Goal: Task Accomplishment & Management: Use online tool/utility

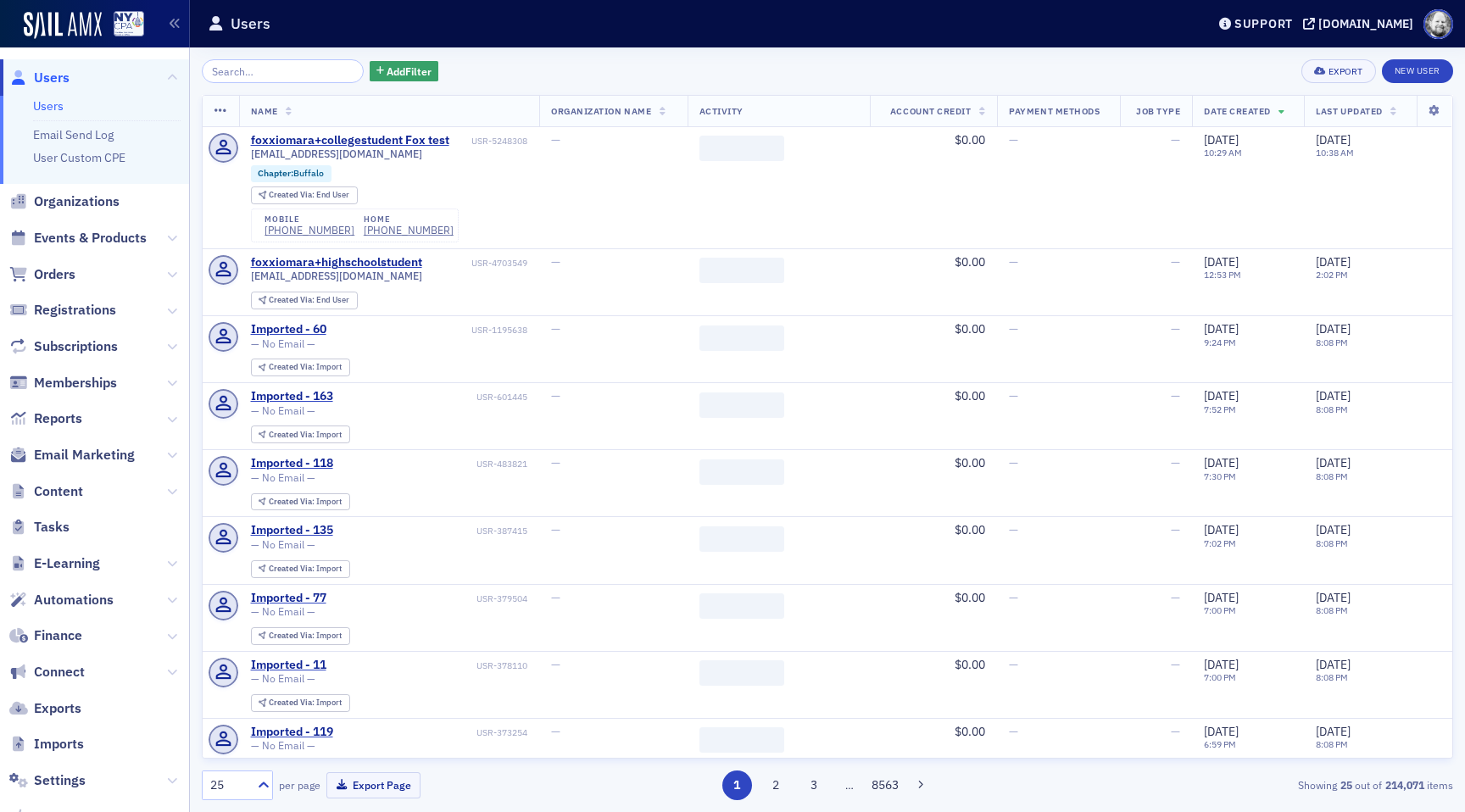
scroll to position [94, 0]
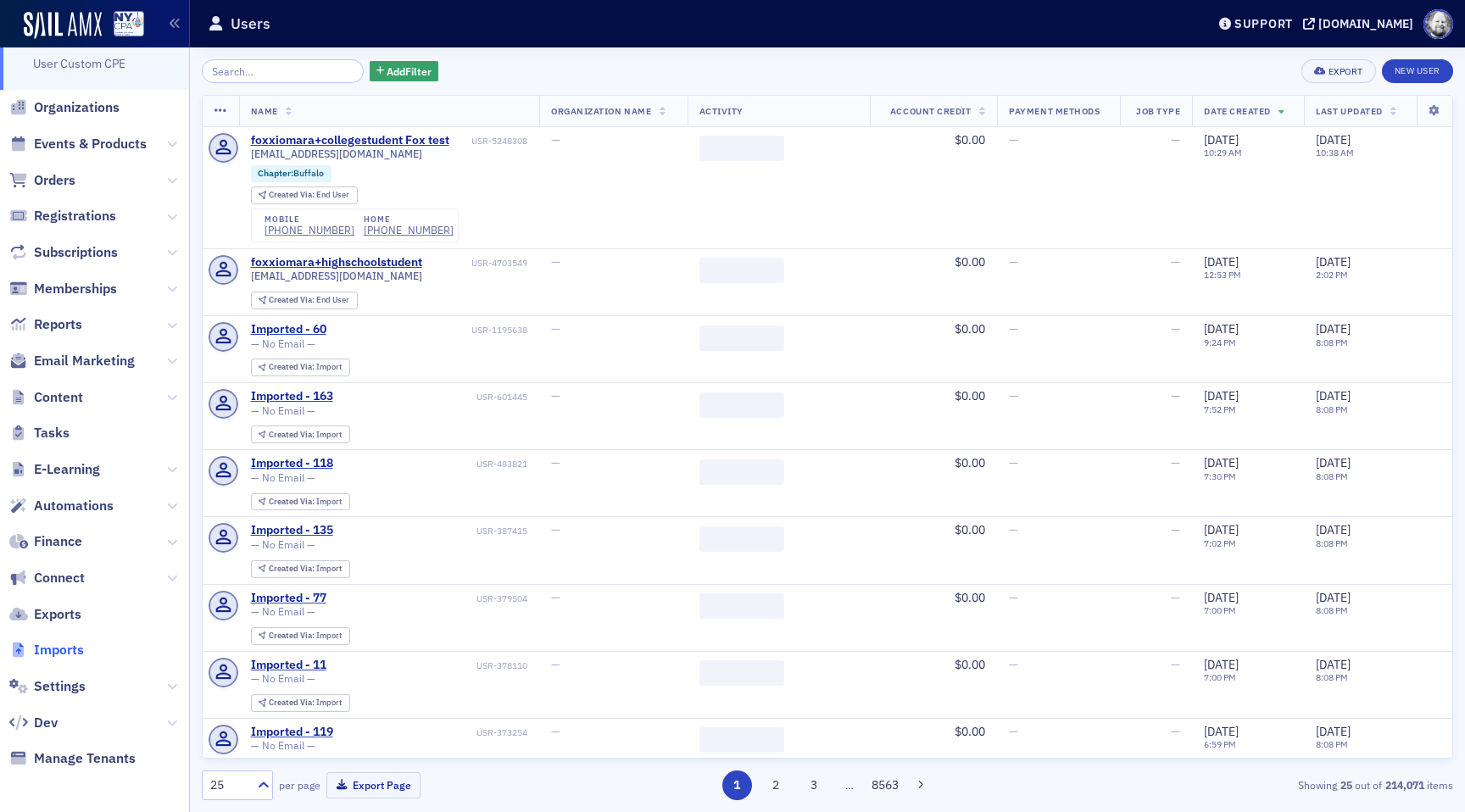
click at [71, 652] on span "Imports" at bounding box center [59, 650] width 50 height 19
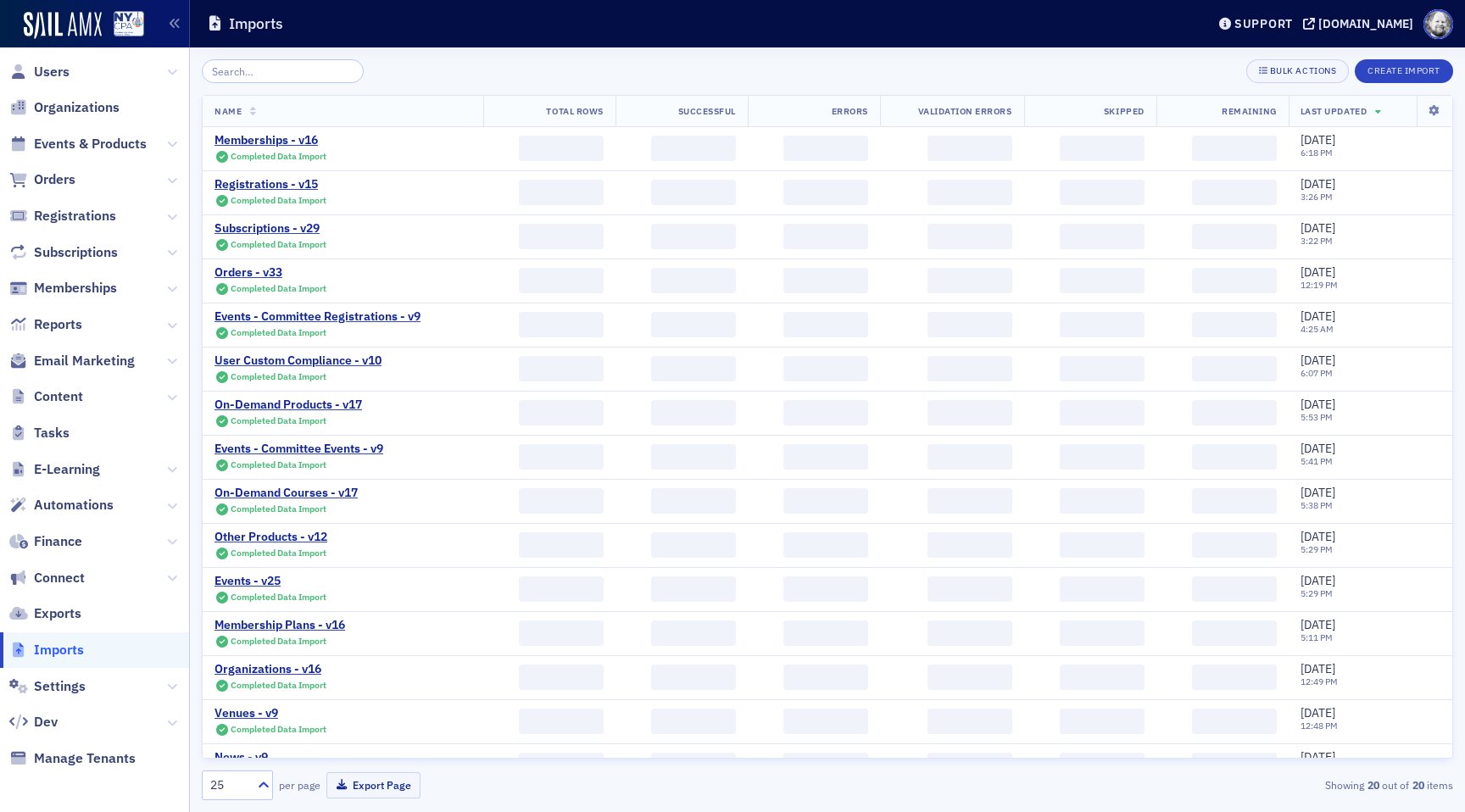
click at [279, 73] on input "search" at bounding box center [283, 71] width 162 height 23
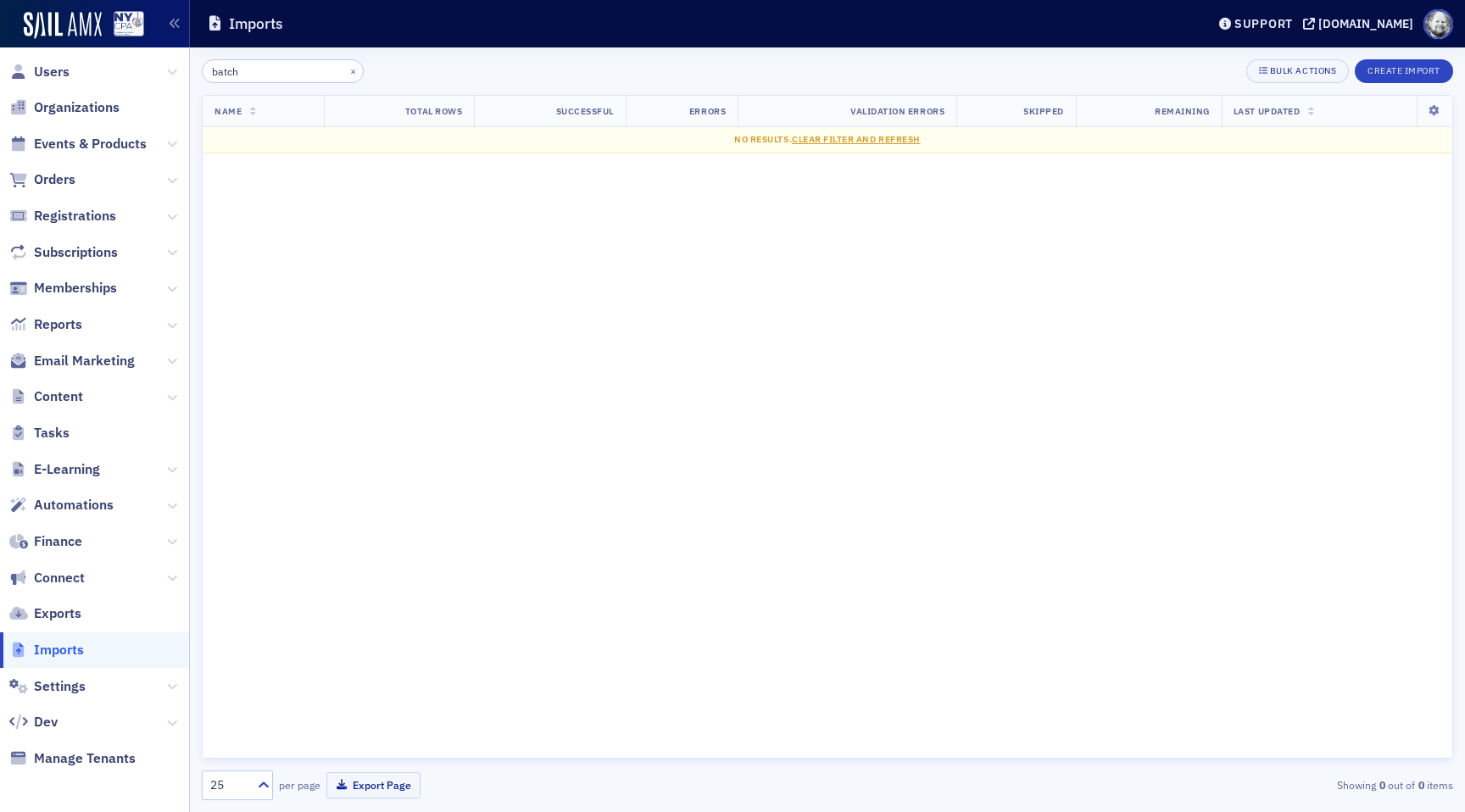
type input "batch"
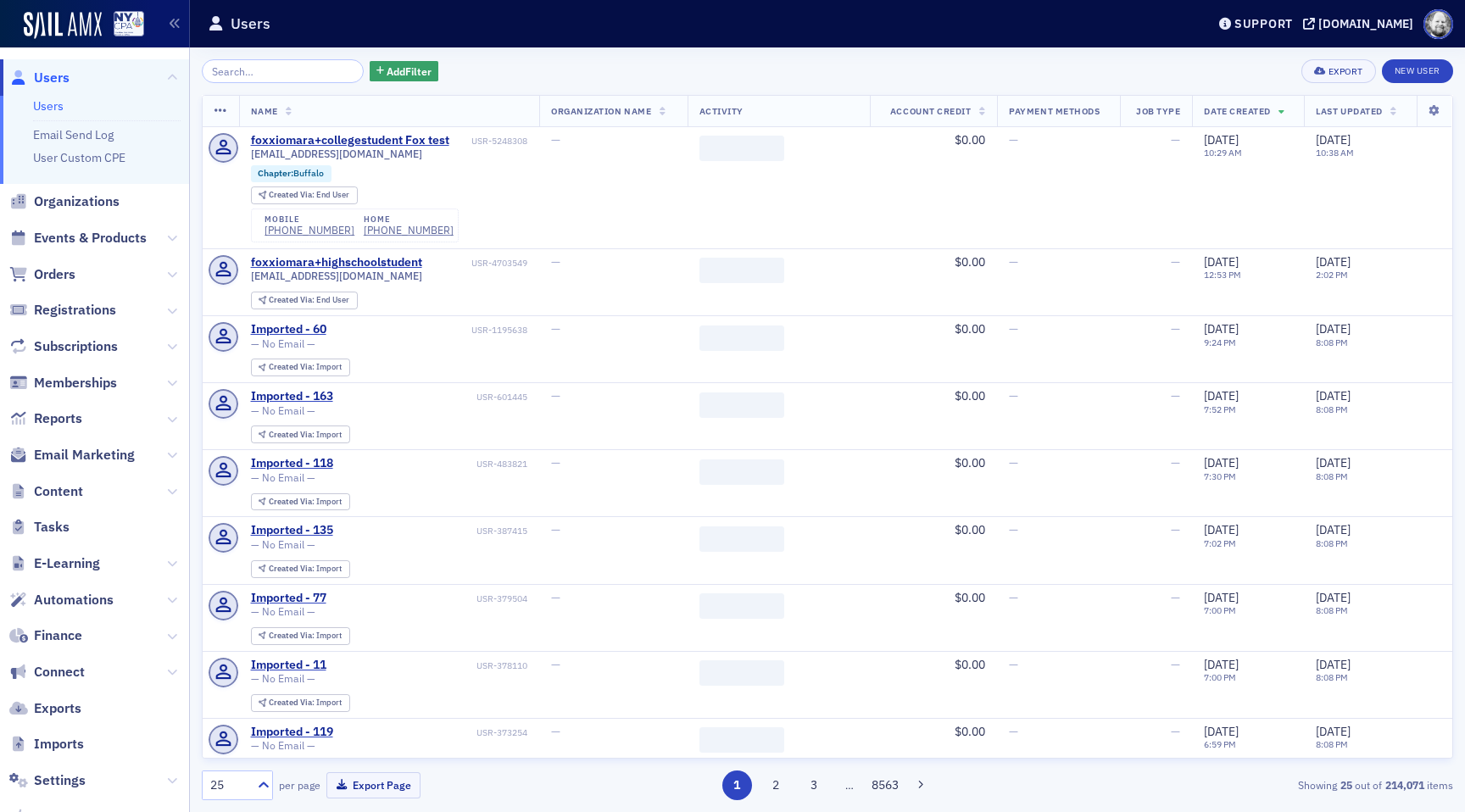
click at [51, 734] on span "Imports" at bounding box center [95, 744] width 189 height 36
click at [51, 740] on span "Imports" at bounding box center [59, 744] width 50 height 19
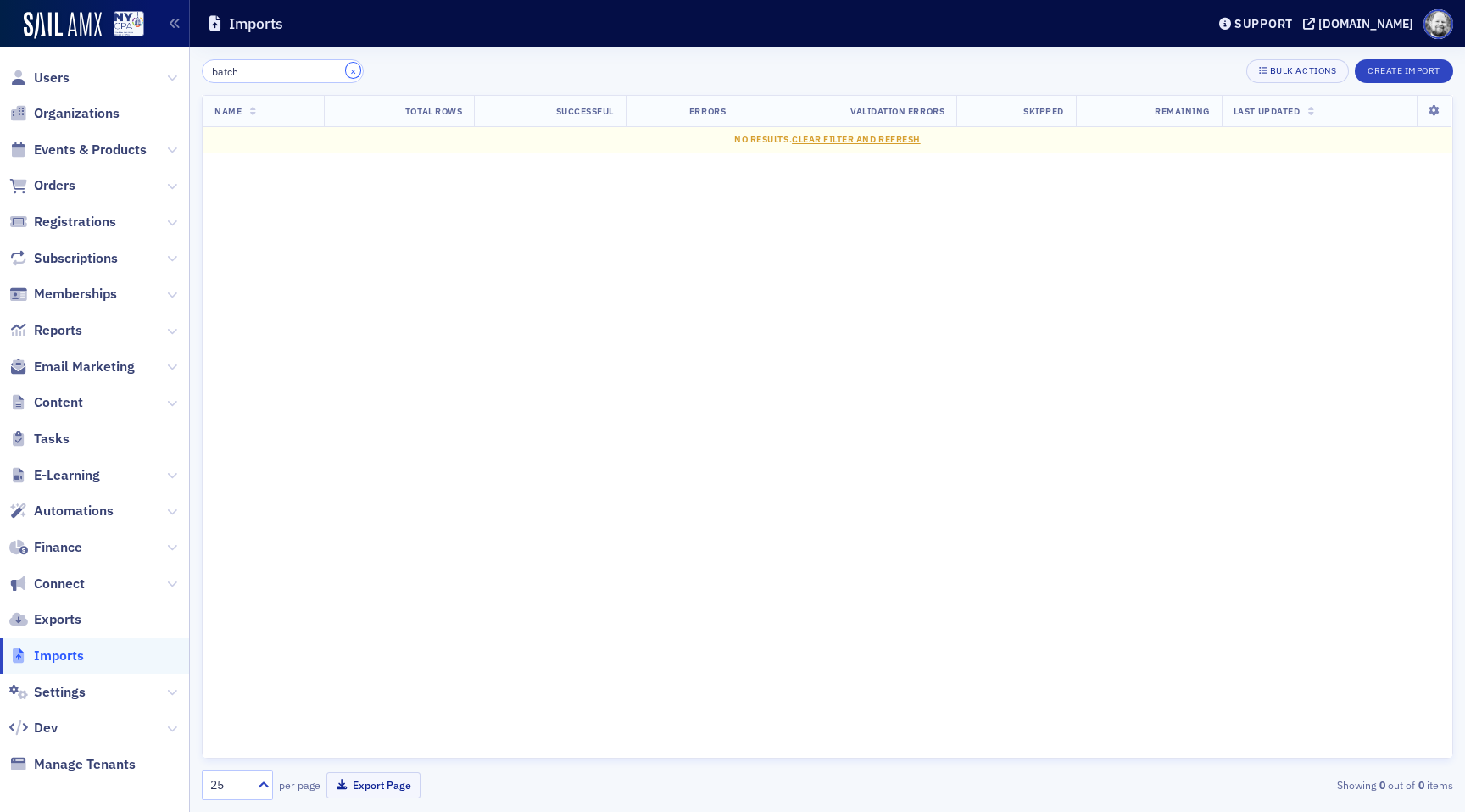
click at [346, 73] on button "×" at bounding box center [353, 70] width 15 height 15
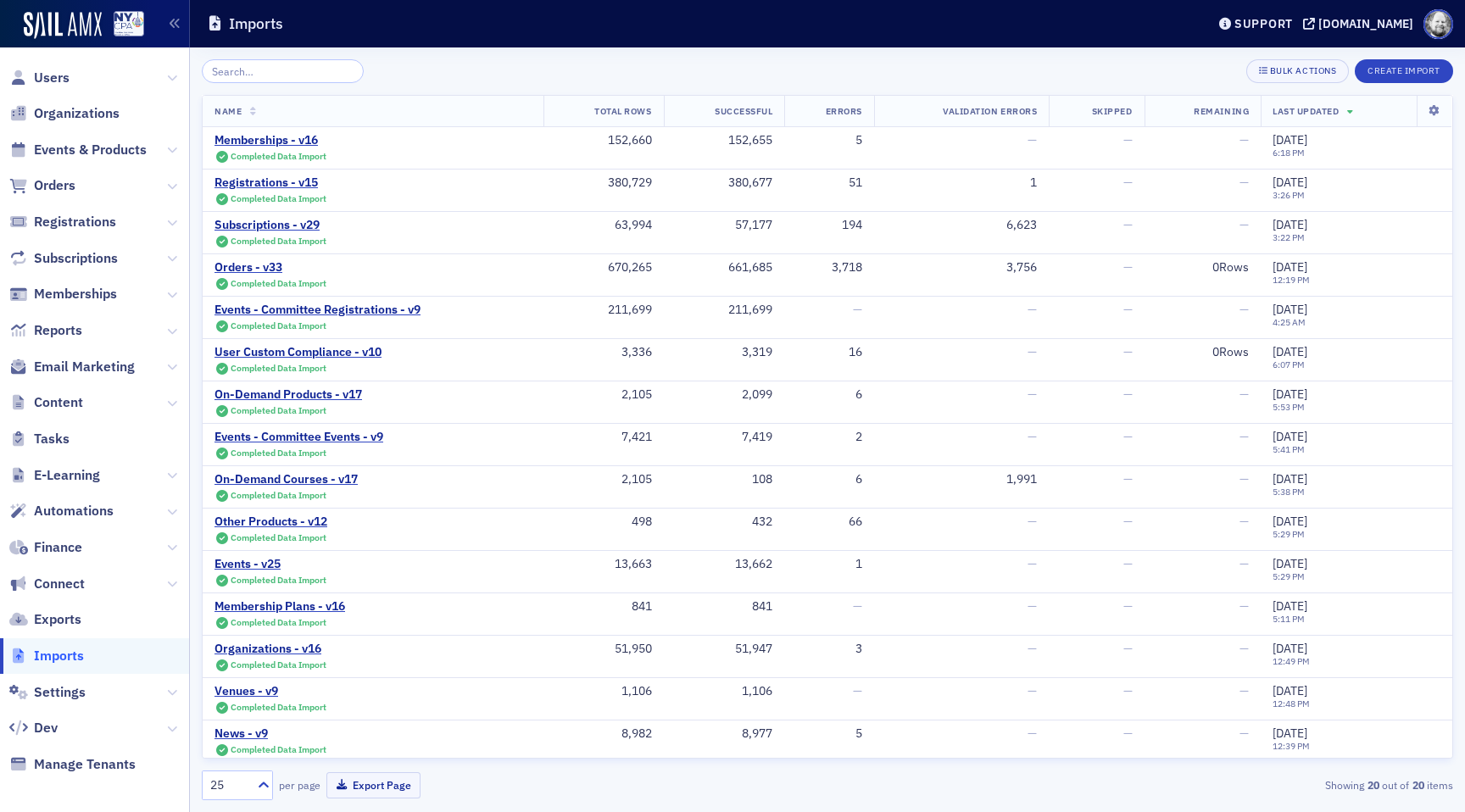
click at [935, 55] on div "Bulk Actions Create Import Name Total Rows Successful Errors Validation Errors …" at bounding box center [828, 430] width 1251 height 764
